Goal: Task Accomplishment & Management: Use online tool/utility

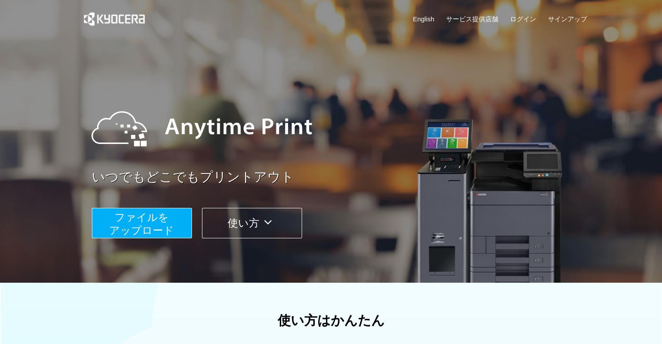
click at [239, 221] on button "使い方" at bounding box center [252, 223] width 100 height 30
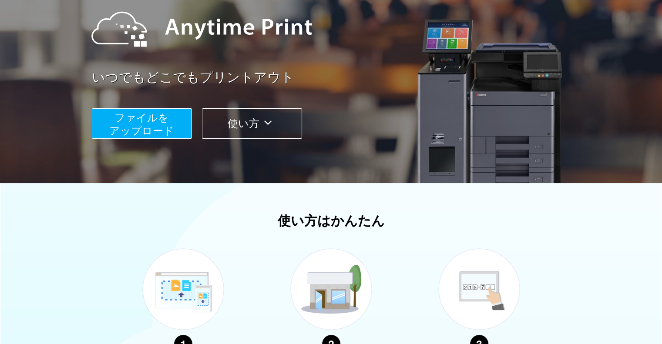
scroll to position [230, 0]
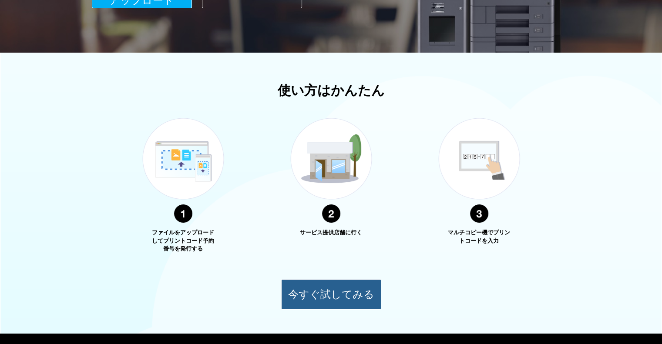
click at [323, 290] on button "今すぐ試してみる" at bounding box center [331, 295] width 100 height 30
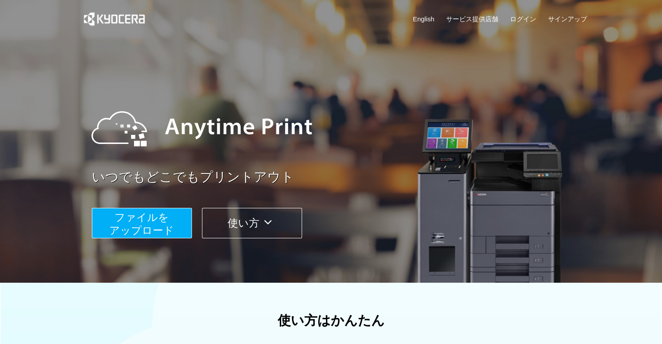
click at [176, 216] on button "ファイルを ​​アップロード" at bounding box center [142, 223] width 100 height 30
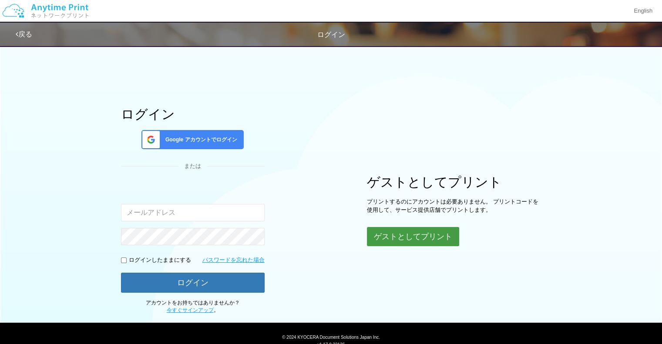
click at [406, 235] on button "ゲストとしてプリント" at bounding box center [413, 236] width 92 height 19
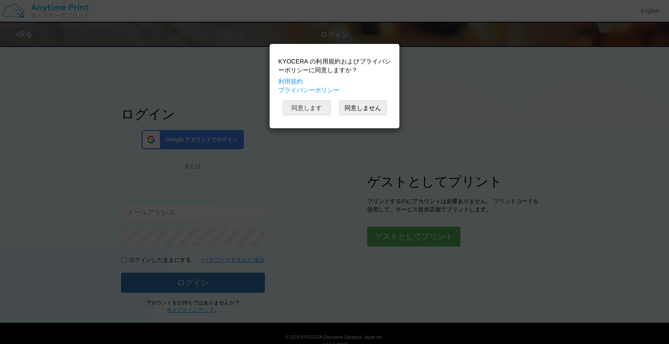
click at [321, 110] on button "同意します" at bounding box center [307, 108] width 48 height 15
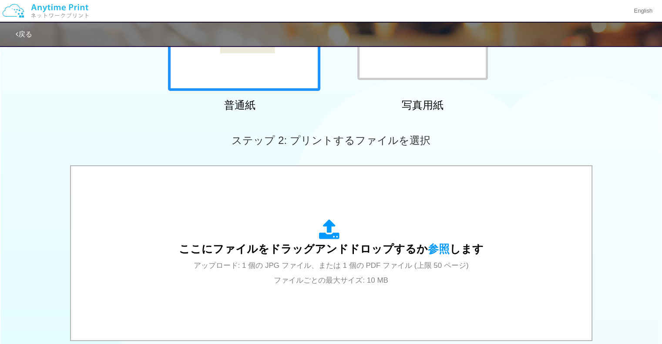
scroll to position [87, 0]
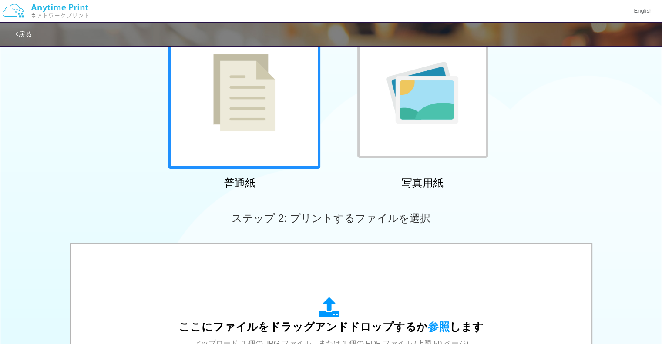
click at [302, 132] on div at bounding box center [244, 93] width 152 height 152
click at [300, 134] on div at bounding box center [244, 93] width 152 height 152
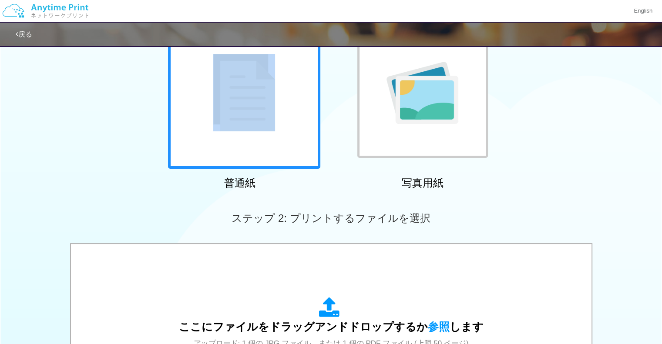
click at [299, 134] on div at bounding box center [244, 93] width 152 height 152
click at [299, 135] on div at bounding box center [244, 93] width 152 height 152
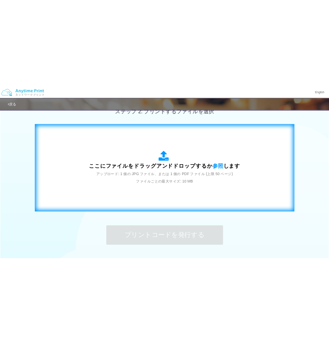
scroll to position [261, 0]
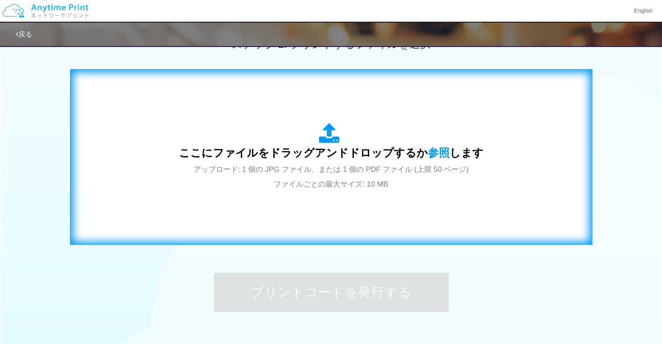
click at [375, 151] on span "ここにファイルをドラッグアンドドロップするか 参照 します" at bounding box center [331, 153] width 305 height 12
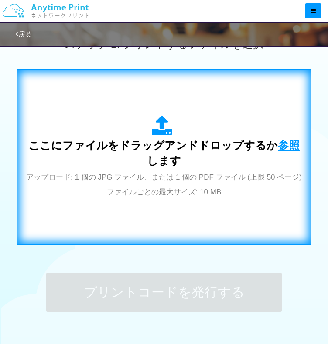
click at [285, 141] on span "参照" at bounding box center [288, 145] width 22 height 12
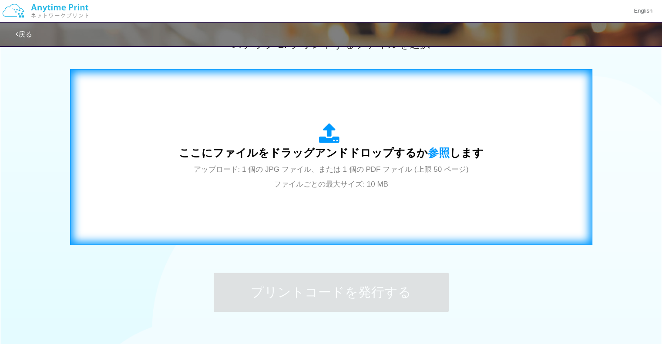
click at [457, 155] on span "ここにファイルをドラッグアンドドロップするか 参照 します" at bounding box center [331, 153] width 305 height 12
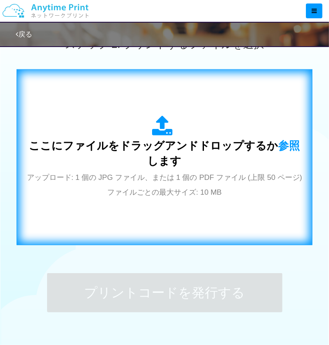
click at [153, 115] on icon at bounding box center [164, 126] width 24 height 22
click at [181, 155] on div "ここにファイルをドラッグアンドドロップするか 参照 します アップロード: 1 個の JPG ファイル、または 1 個の PDF ファイル (上限 50 ペー…" at bounding box center [165, 156] width 278 height 83
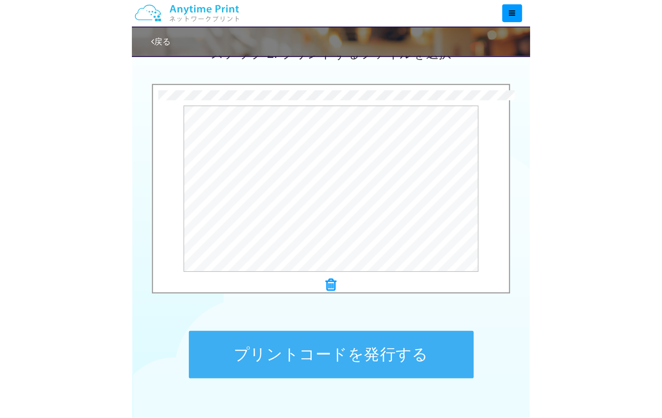
scroll to position [244, 0]
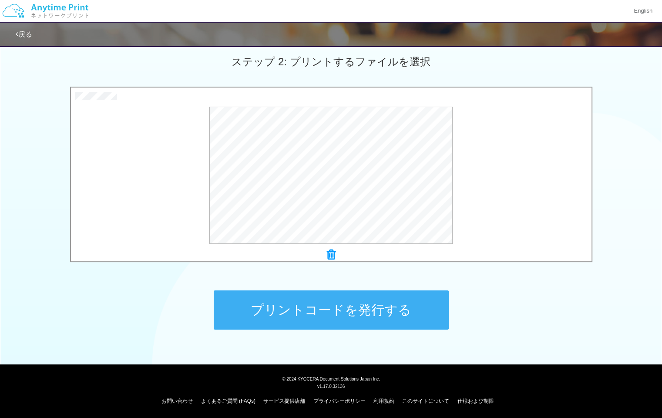
click at [336, 318] on button "プリントコードを発行する" at bounding box center [331, 309] width 235 height 39
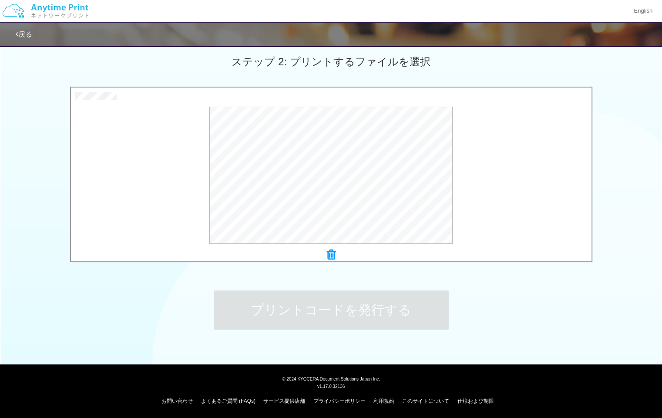
scroll to position [0, 0]
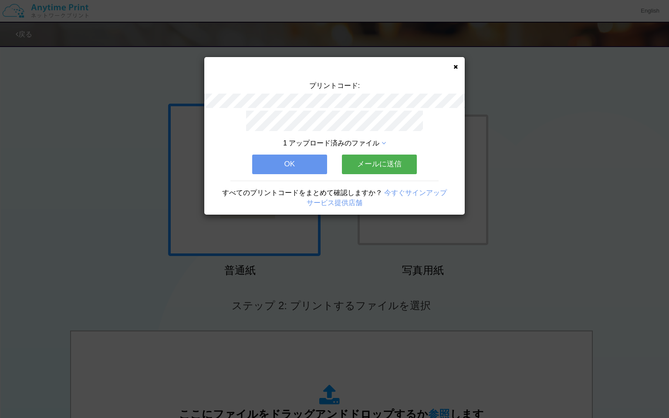
click at [284, 168] on button "OK" at bounding box center [289, 164] width 75 height 19
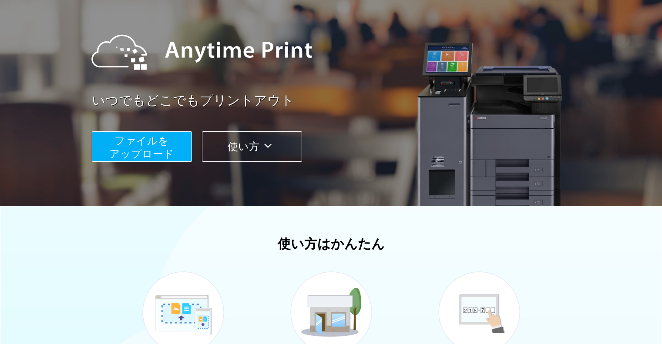
scroll to position [87, 0]
